Goal: Task Accomplishment & Management: Complete application form

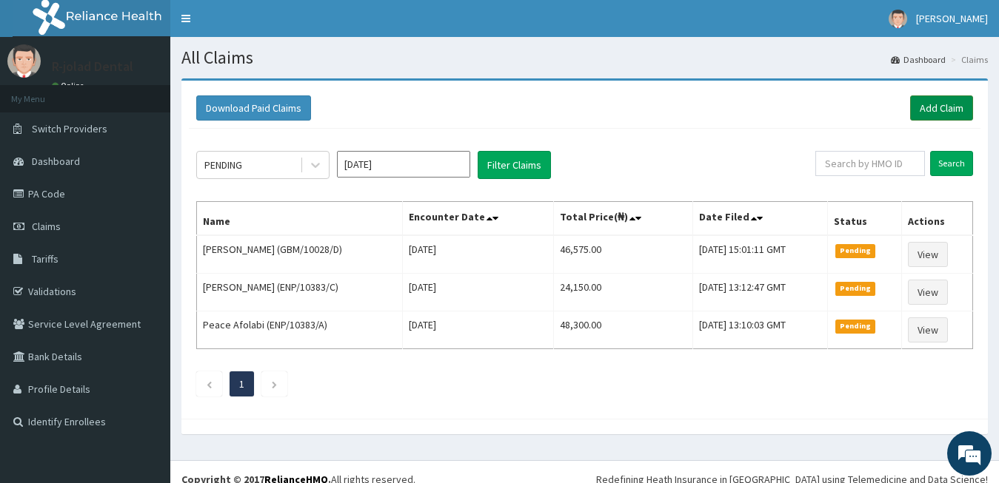
click at [943, 106] on link "Add Claim" at bounding box center [941, 107] width 63 height 25
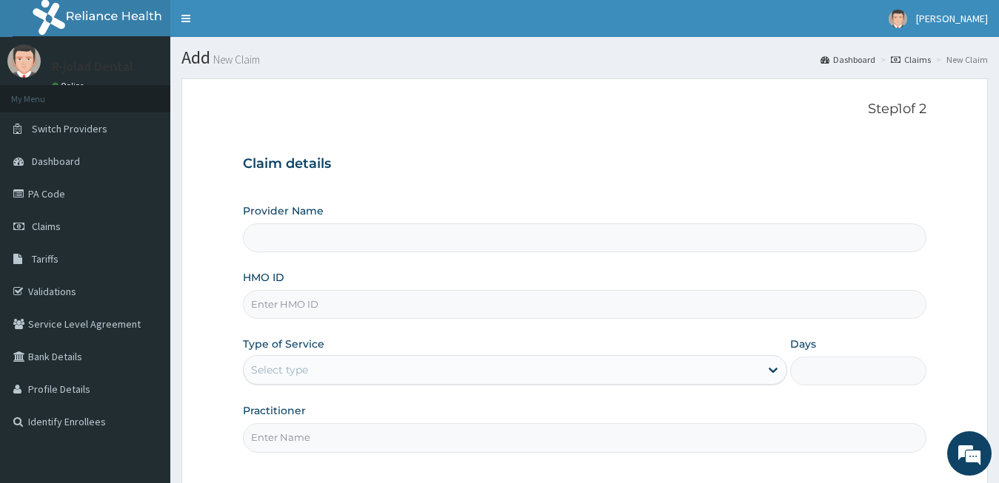
click at [402, 306] on input "HMO ID" at bounding box center [585, 304] width 684 height 29
paste input "LLD/10077/A"
type input "LLD/10077/A"
type input "R-Jolad Dental"
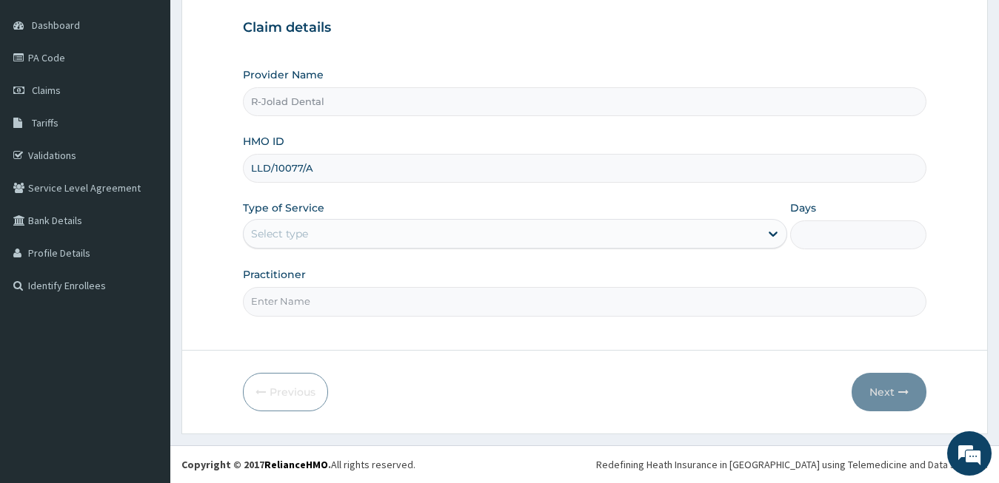
type input "LLD/10077/A"
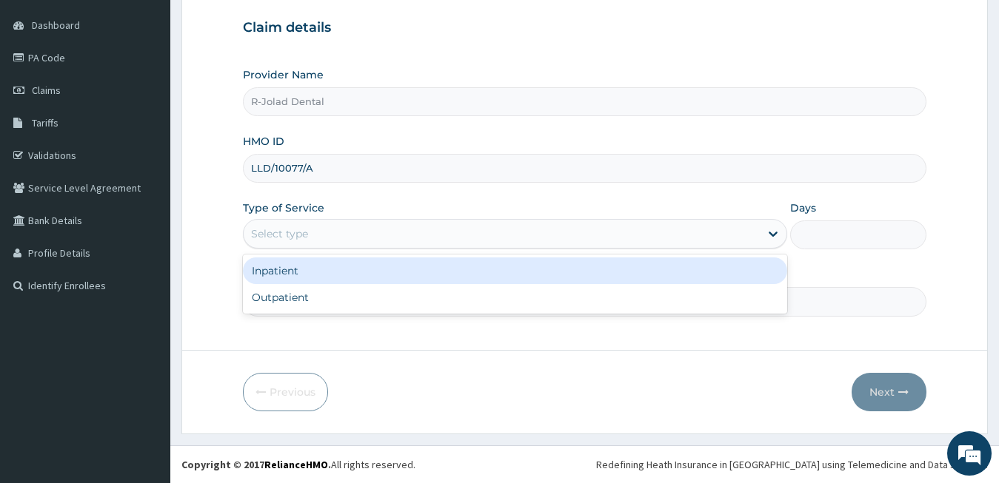
click at [316, 241] on div "Select type" at bounding box center [502, 234] width 517 height 24
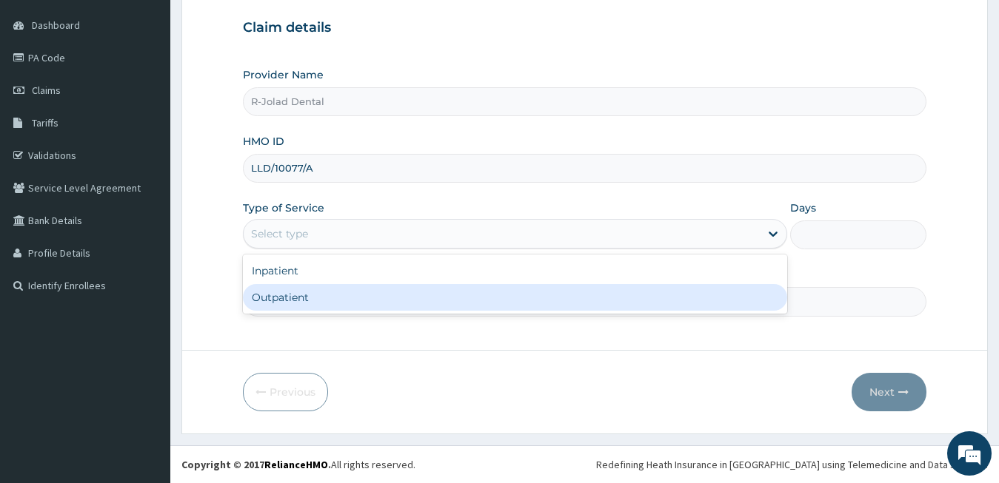
click at [331, 298] on div "Outpatient" at bounding box center [515, 297] width 545 height 27
type input "1"
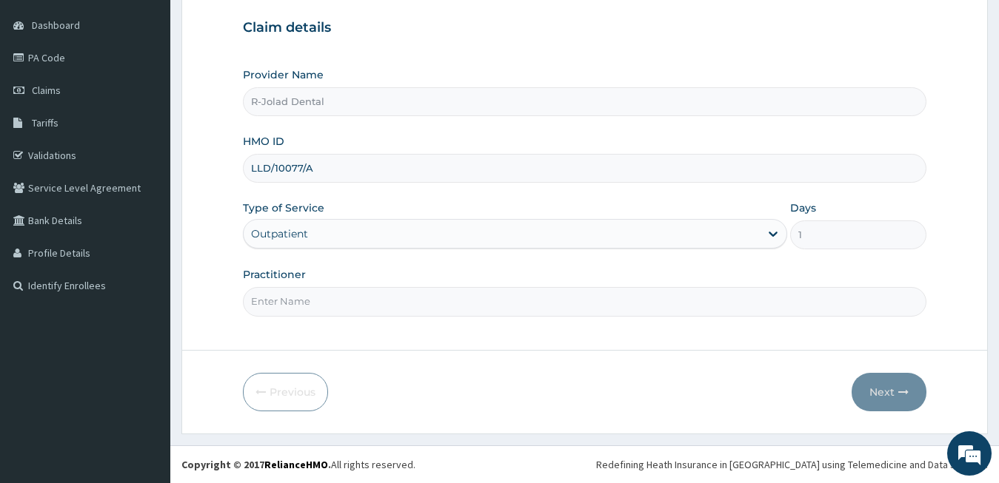
scroll to position [0, 0]
click at [343, 305] on input "Practitioner" at bounding box center [585, 301] width 684 height 29
paste input "Mumuni Philip"
type input "Mumuni Philip"
click at [905, 384] on button "Next" at bounding box center [888, 392] width 75 height 38
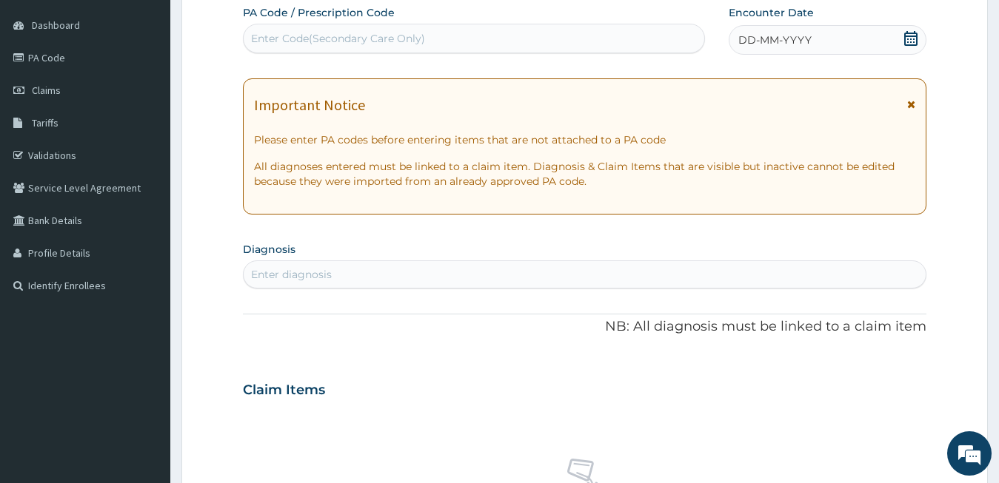
click at [361, 37] on div "Enter Code(Secondary Care Only)" at bounding box center [338, 38] width 174 height 15
paste input "PA/DBAC3E PA/5C9F91"
type input "PA/5C9F91"
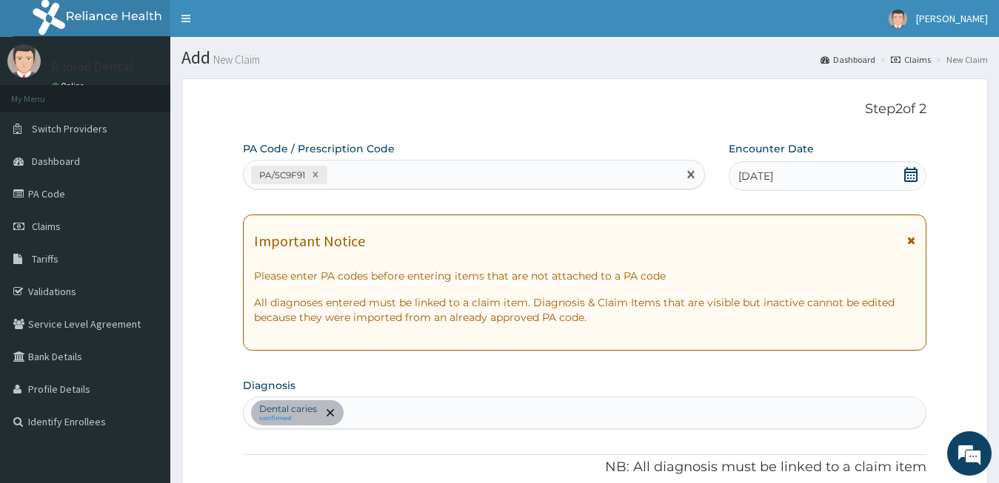
click at [386, 171] on div "PA/5C9F91" at bounding box center [461, 175] width 434 height 24
paste input "PA/DBAC3E"
type input "PA/DBAC3E"
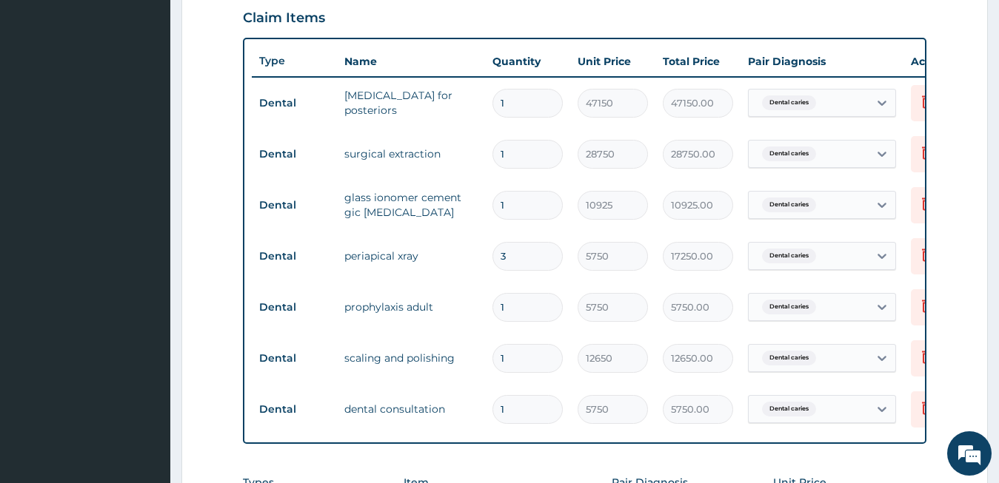
scroll to position [0, 60]
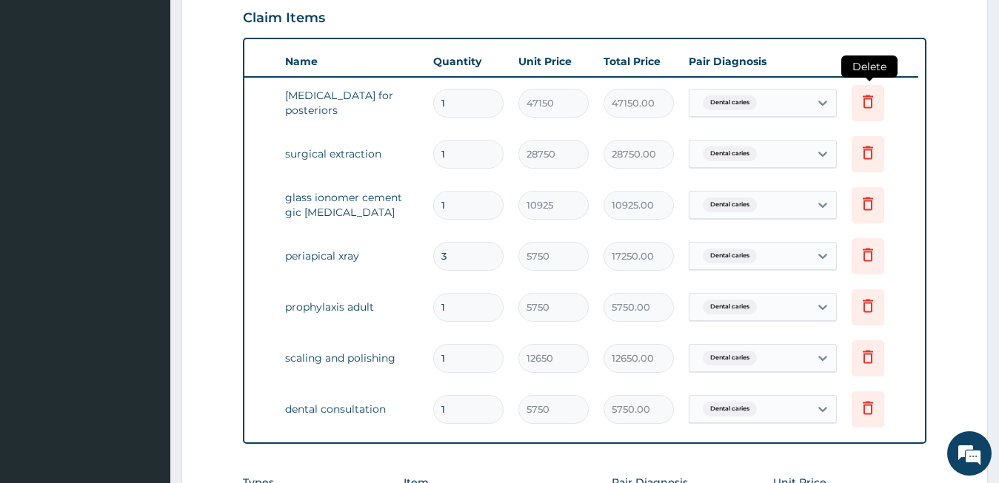
click at [868, 99] on icon at bounding box center [867, 101] width 10 height 13
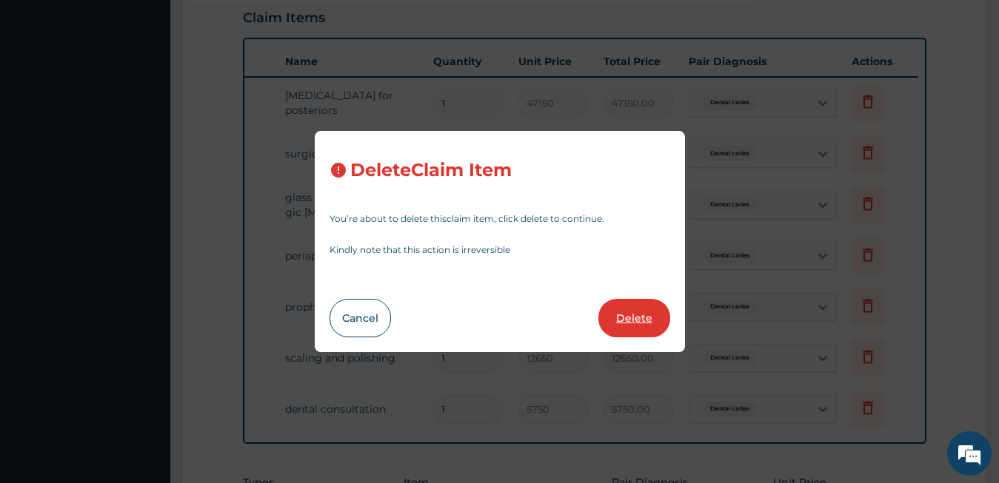
click at [646, 316] on button "Delete" at bounding box center [634, 318] width 72 height 38
type input "28750"
type input "28750.00"
type input "10925"
type input "10925.00"
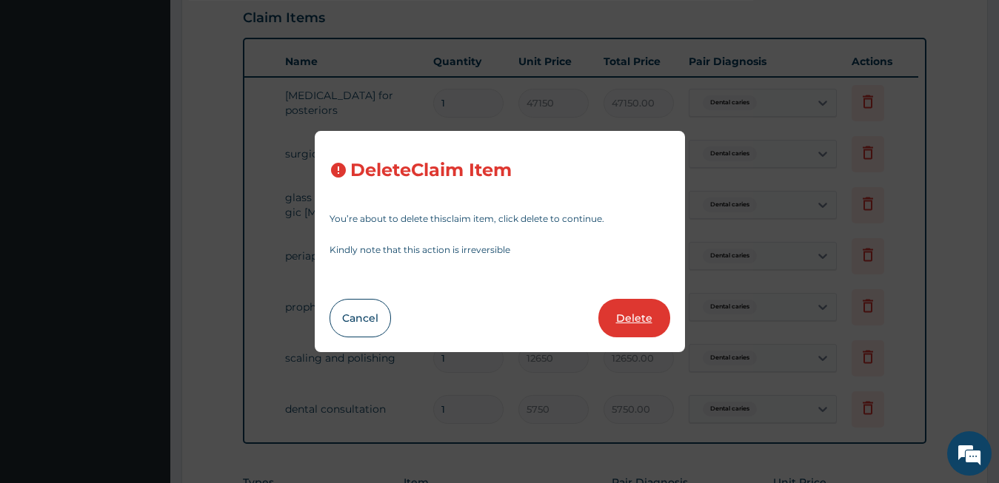
type input "3"
type input "5750"
type input "17250.00"
type input "1"
type input "5750.00"
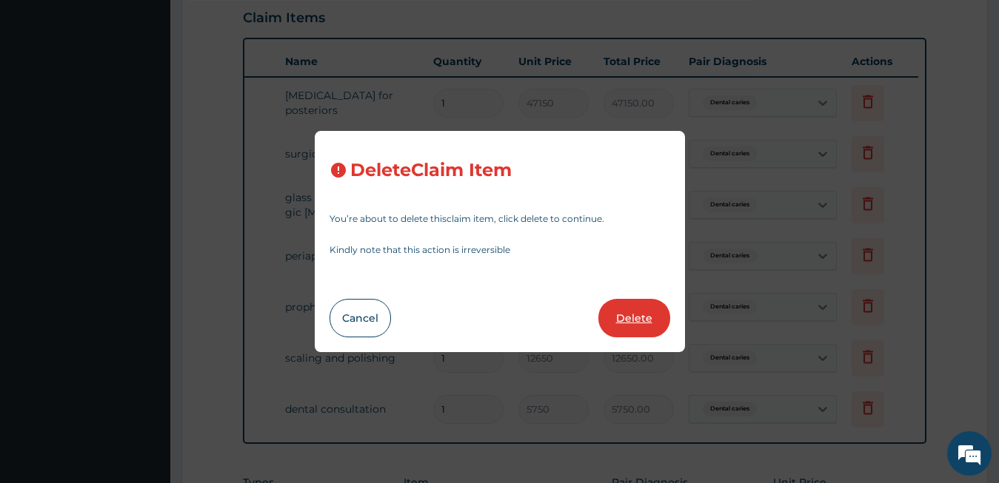
type input "12650"
type input "12650.00"
type input "5750"
type input "5750.00"
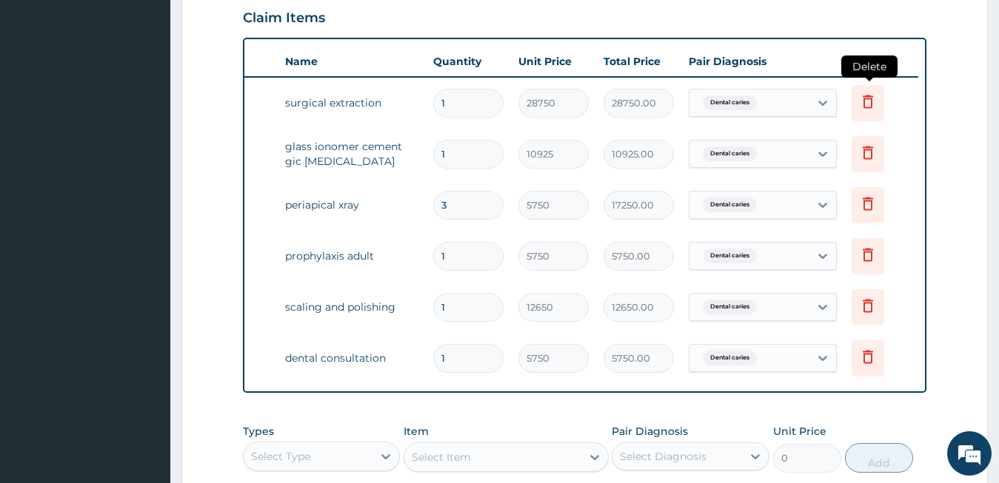
click at [860, 105] on icon at bounding box center [868, 102] width 18 height 18
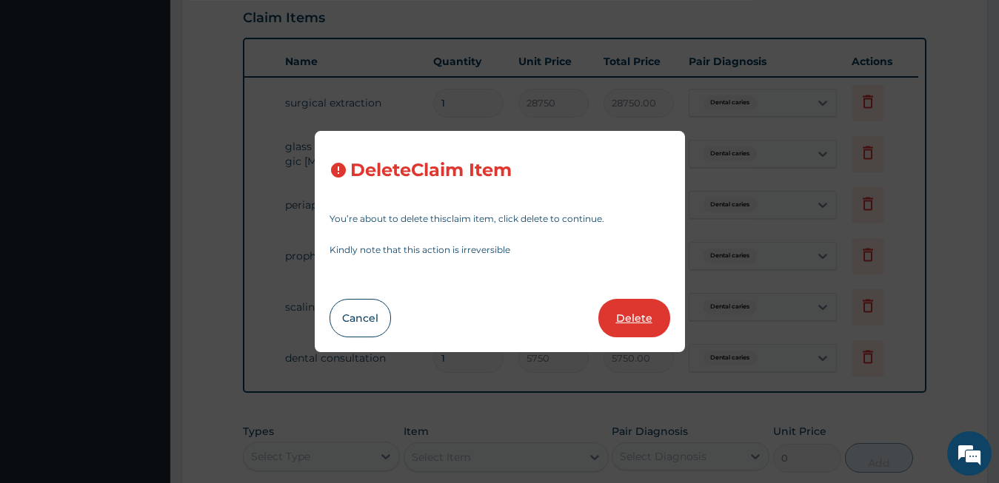
click at [629, 315] on button "Delete" at bounding box center [634, 318] width 72 height 38
type input "10925"
type input "10925.00"
type input "3"
type input "5750"
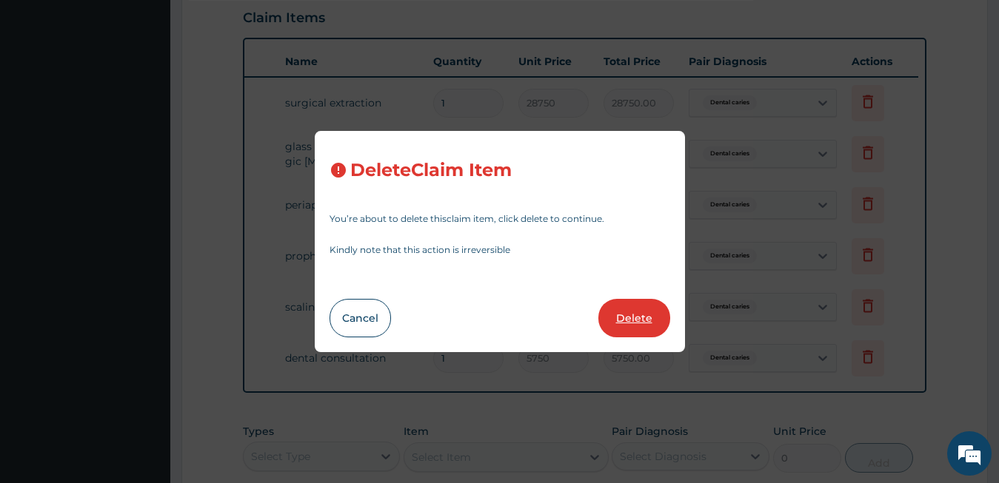
type input "17250.00"
type input "1"
type input "5750.00"
type input "12650"
type input "12650.00"
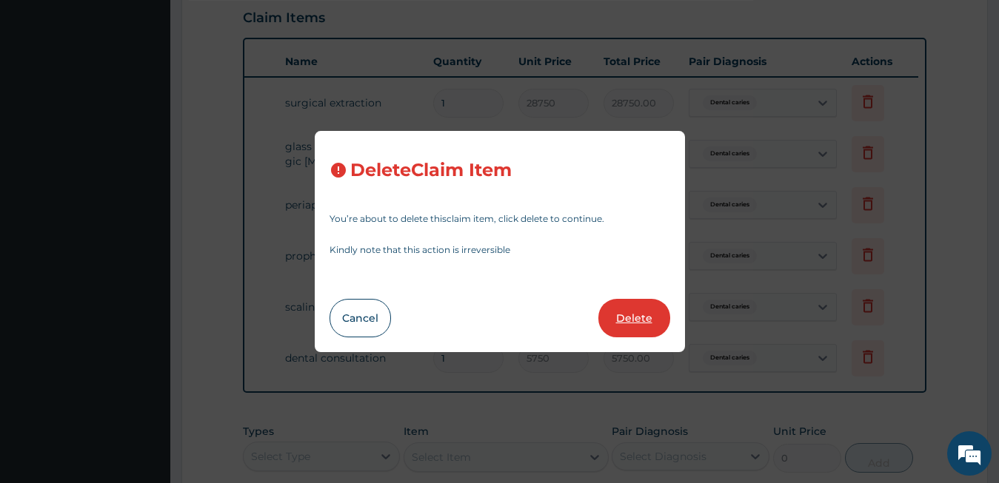
type input "5750"
type input "5750.00"
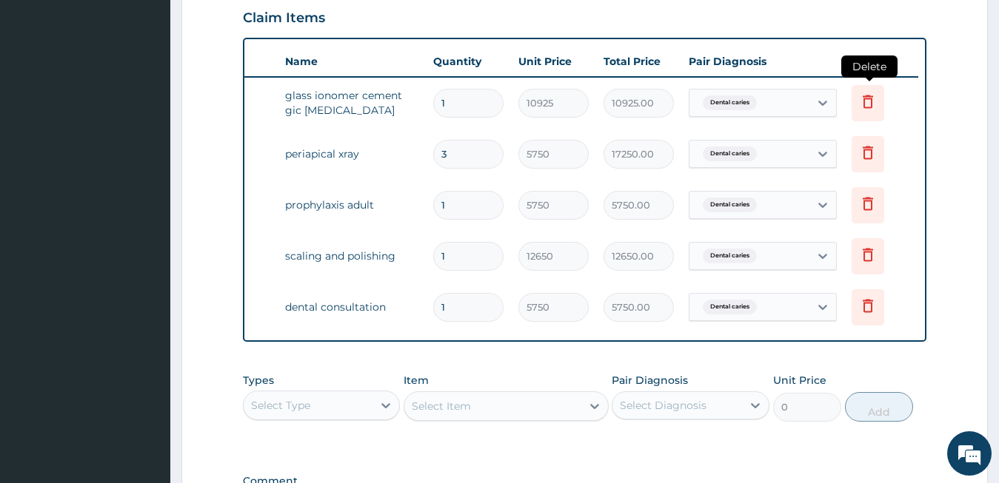
click at [874, 107] on icon at bounding box center [868, 102] width 18 height 18
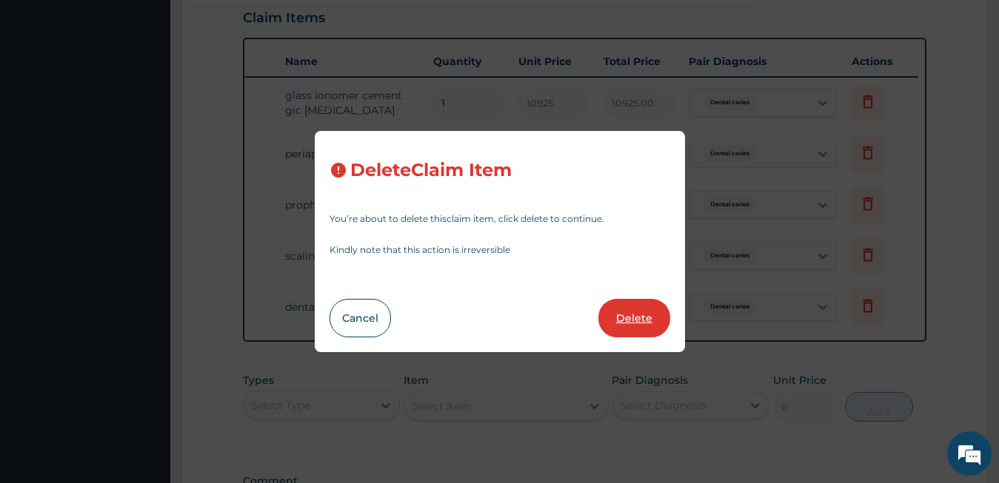
click at [652, 322] on button "Delete" at bounding box center [634, 318] width 72 height 38
type input "3"
type input "5750"
type input "17250.00"
type input "1"
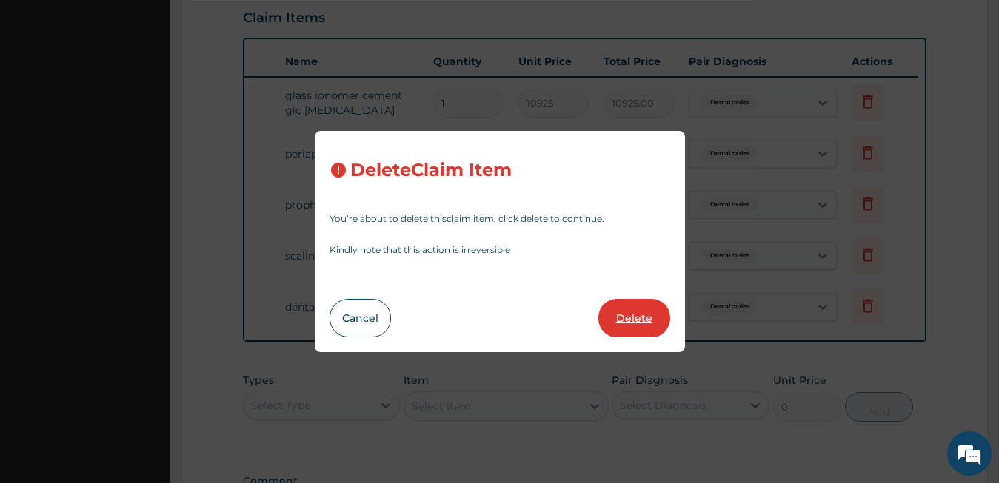
type input "5750.00"
type input "12650"
type input "12650.00"
type input "5750"
type input "5750.00"
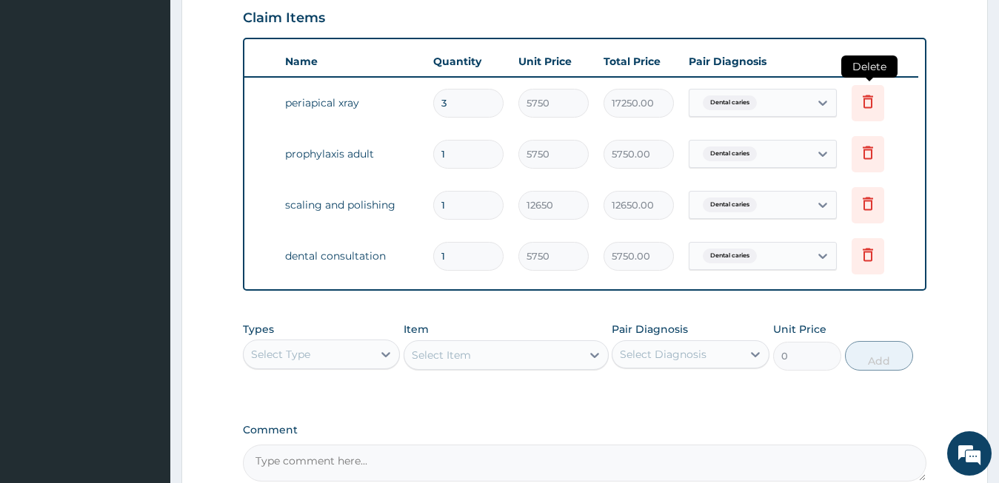
click at [871, 98] on icon at bounding box center [867, 101] width 10 height 13
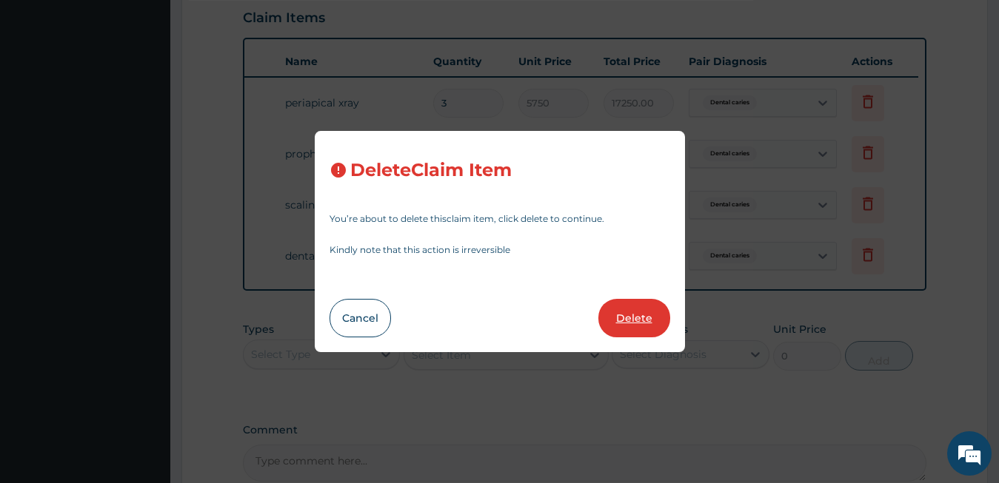
click at [646, 301] on button "Delete" at bounding box center [634, 318] width 72 height 38
type input "1"
type input "5750.00"
type input "12650"
type input "12650.00"
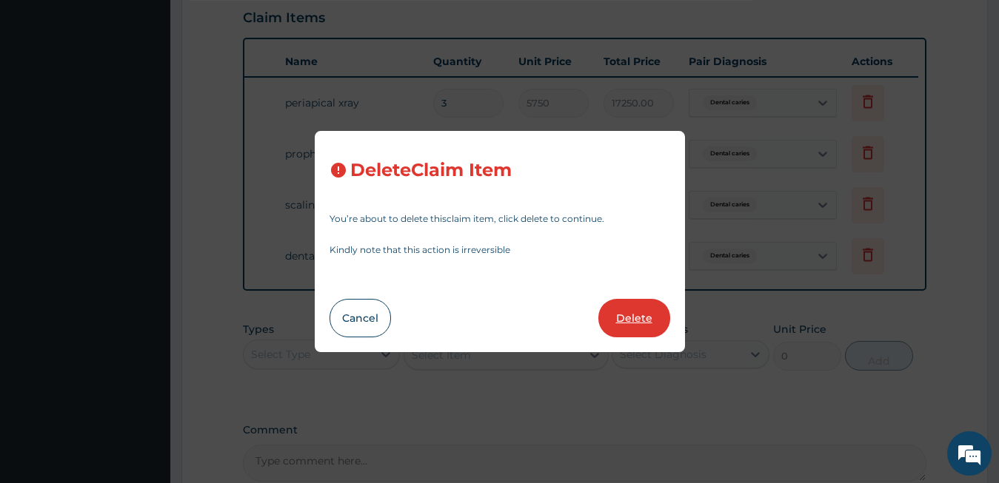
type input "5750"
type input "5750.00"
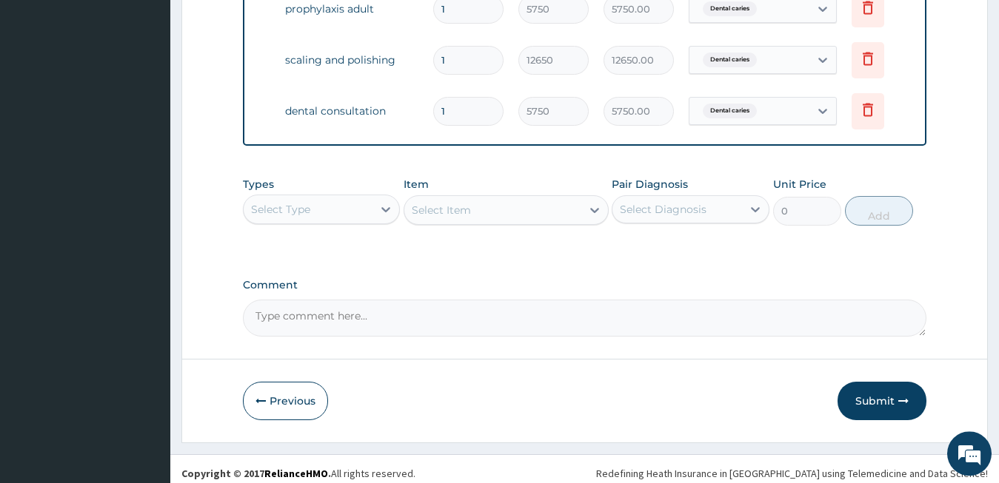
scroll to position [629, 0]
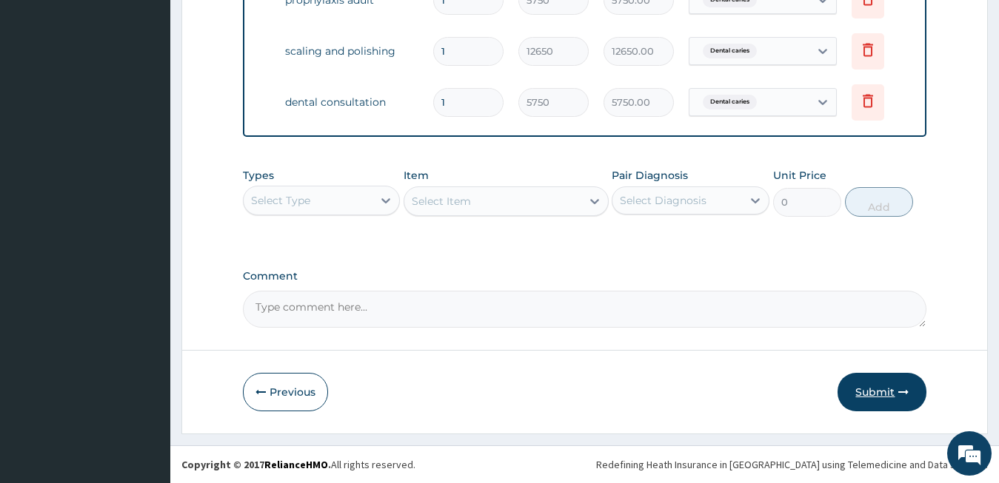
click at [857, 384] on button "Submit" at bounding box center [881, 392] width 89 height 38
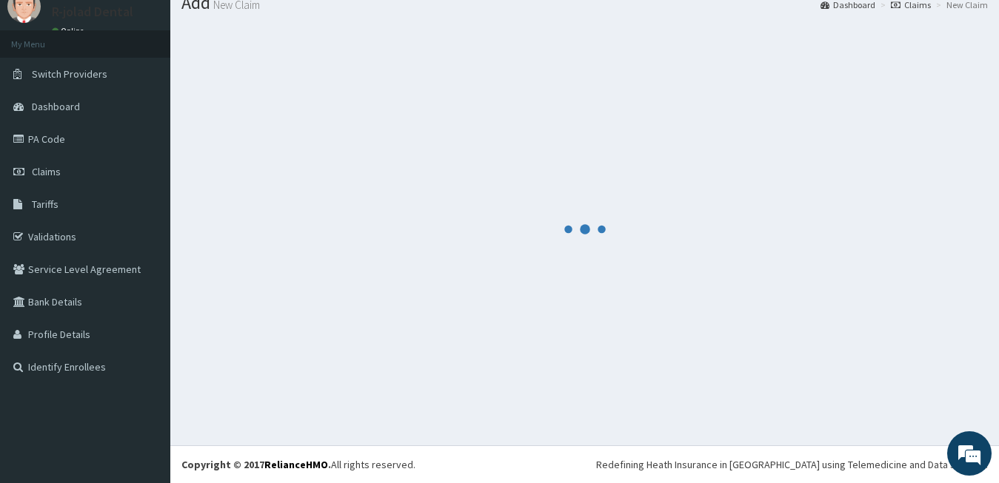
scroll to position [55, 0]
